Goal: Task Accomplishment & Management: Complete application form

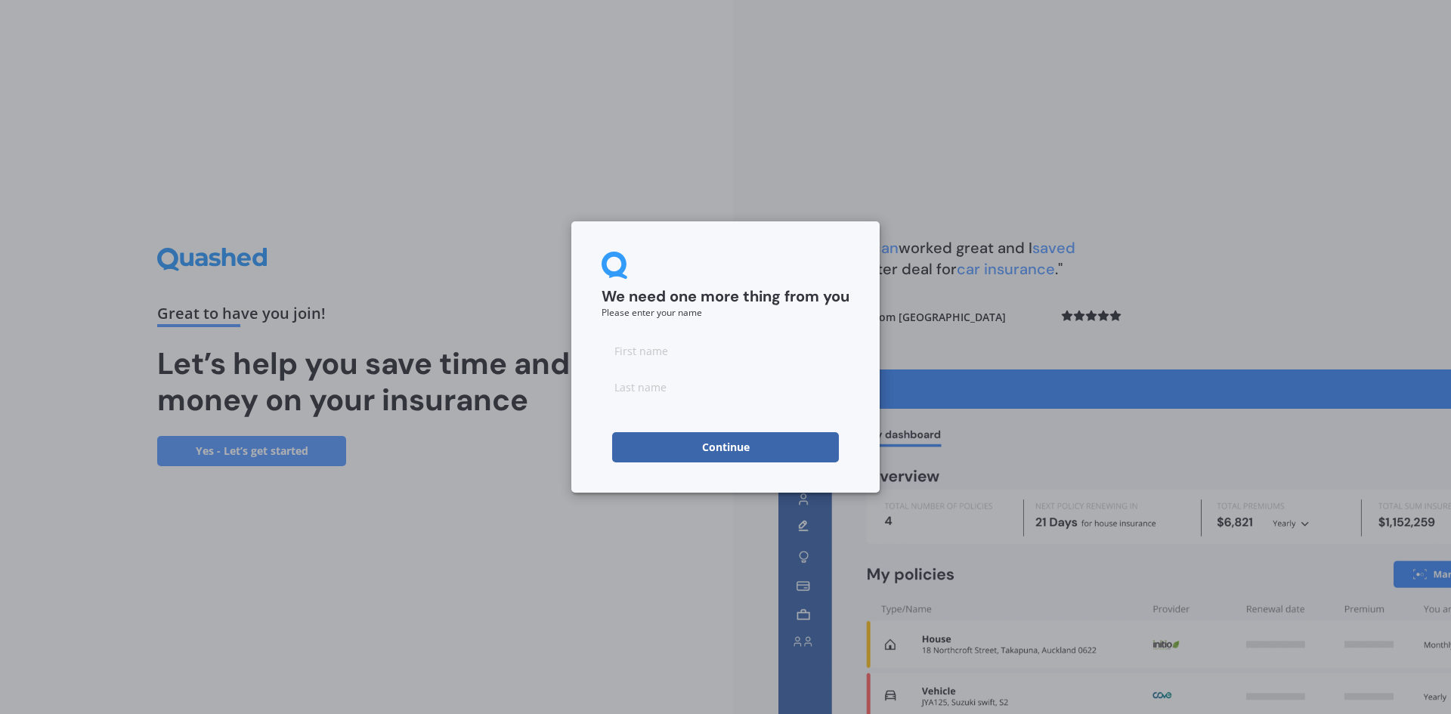
click at [493, 166] on div "We need one more thing from you Please enter your name Continue" at bounding box center [725, 357] width 1451 height 714
